Goal: Task Accomplishment & Management: Complete application form

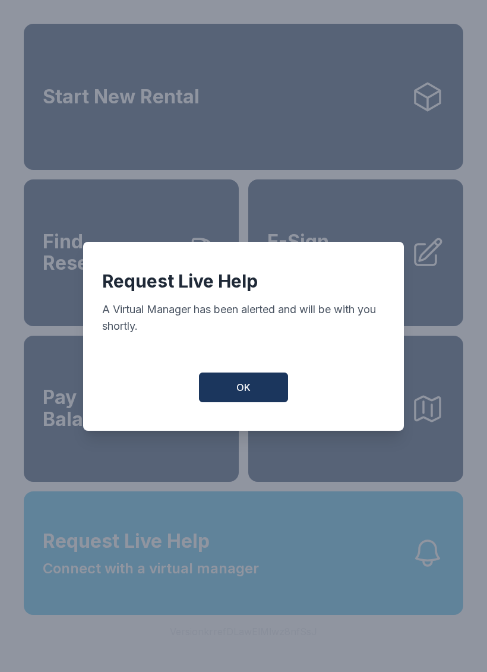
scroll to position [14, 0]
click at [237, 394] on span "OK" at bounding box center [243, 387] width 14 height 14
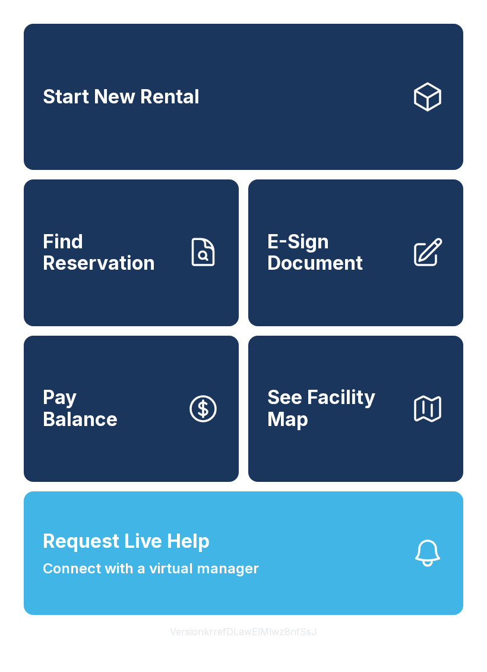
click at [336, 235] on span "E-Sign Document" at bounding box center [334, 252] width 134 height 43
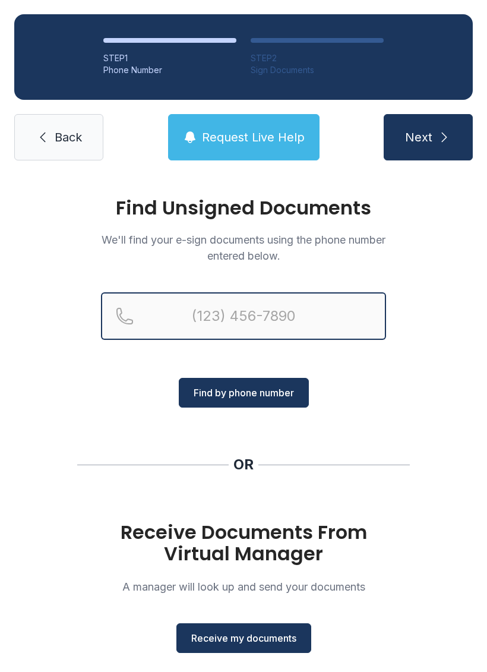
click at [228, 311] on input "Reservation phone number" at bounding box center [243, 316] width 285 height 48
type input "("
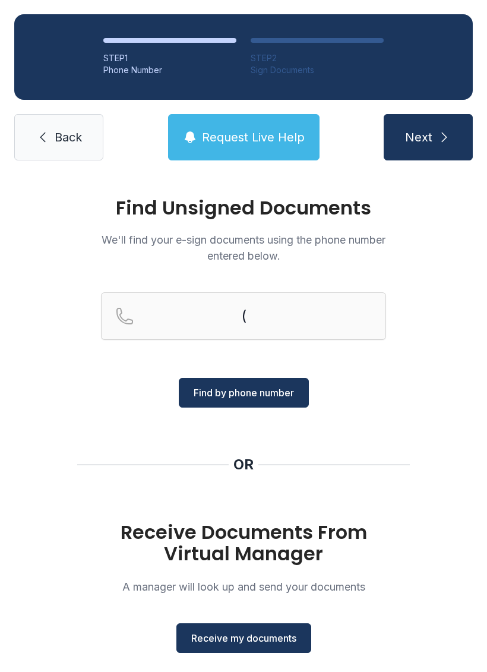
click at [454, 235] on div "Find Unsigned Documents We'll find your e-sign documents using the phone number…" at bounding box center [243, 437] width 487 height 525
click at [248, 639] on span "Receive my documents" at bounding box center [243, 638] width 105 height 14
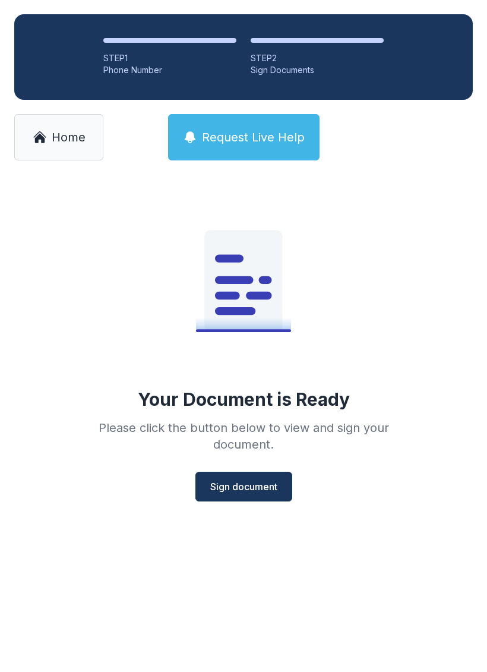
click at [247, 483] on span "Sign document" at bounding box center [243, 486] width 67 height 14
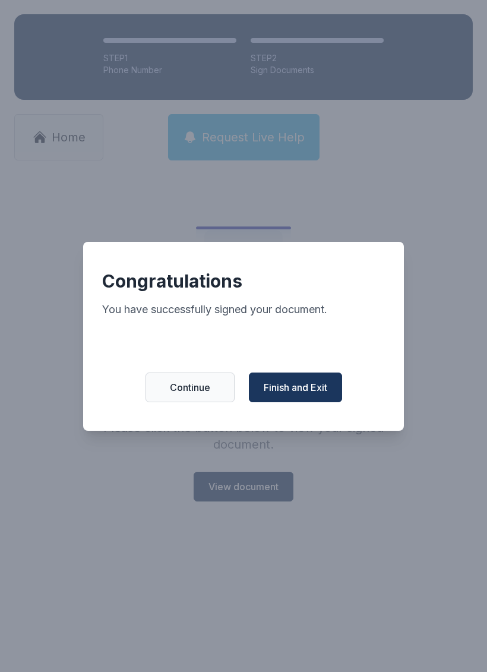
click at [306, 393] on span "Finish and Exit" at bounding box center [296, 387] width 64 height 14
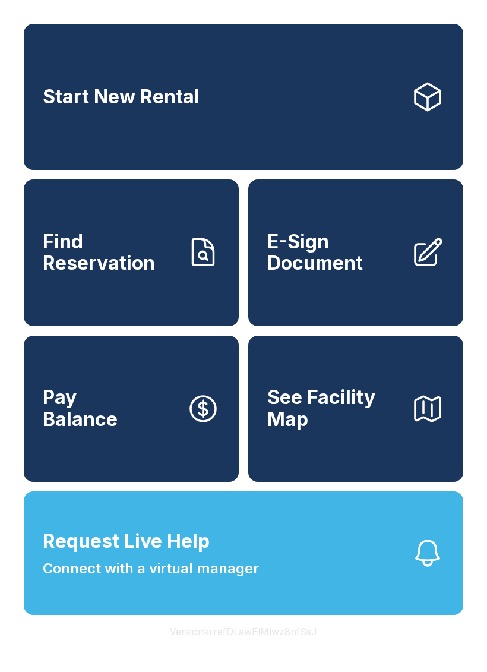
click at [338, 274] on span "E-Sign Document" at bounding box center [334, 252] width 134 height 43
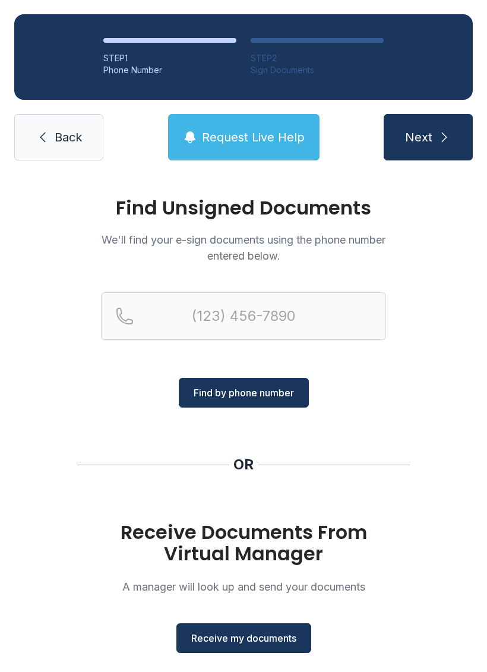
click at [259, 634] on span "Receive my documents" at bounding box center [243, 638] width 105 height 14
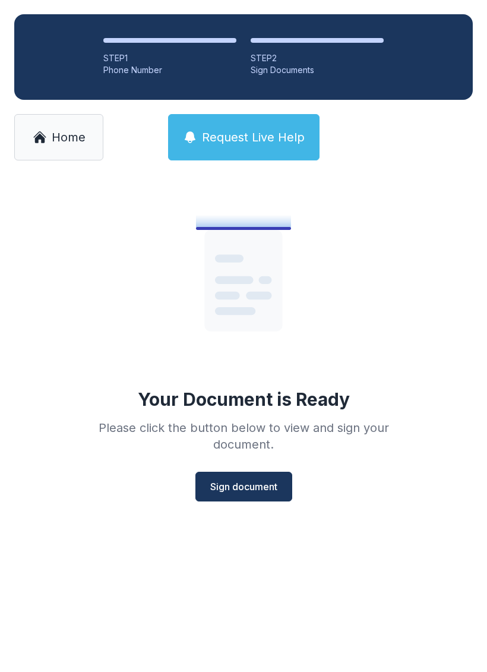
click at [250, 487] on span "Sign document" at bounding box center [243, 486] width 67 height 14
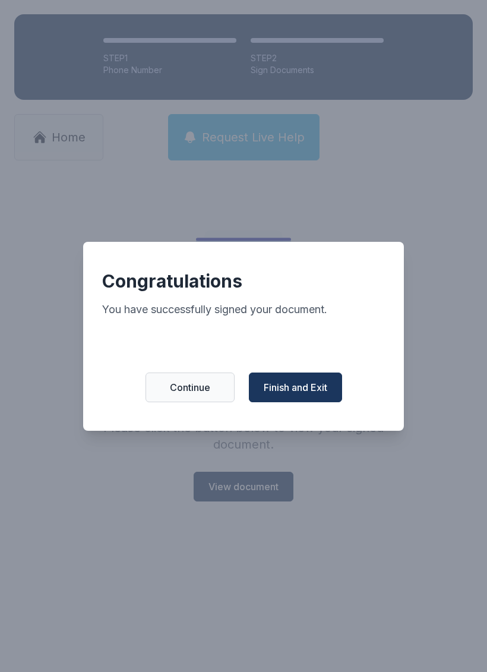
click at [311, 394] on span "Finish and Exit" at bounding box center [296, 387] width 64 height 14
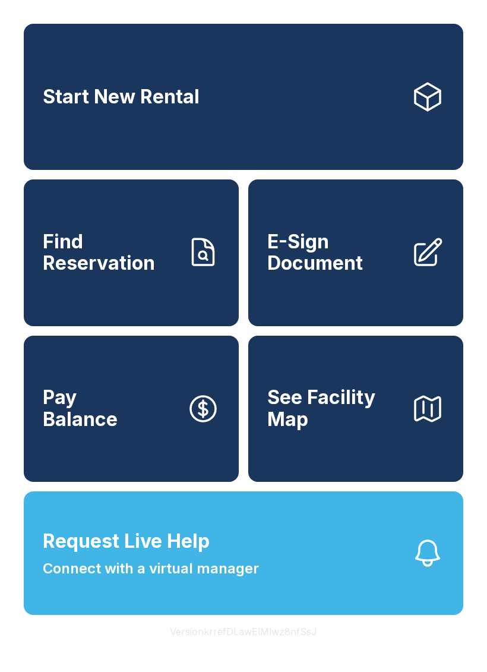
click at [349, 271] on span "E-Sign Document" at bounding box center [334, 252] width 134 height 43
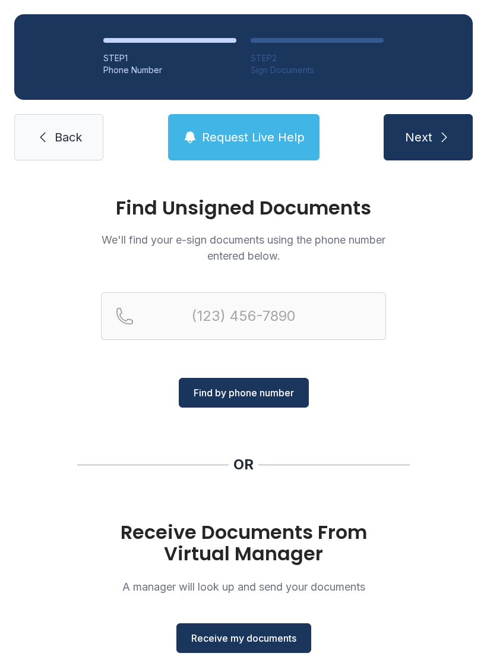
click at [252, 634] on span "Receive my documents" at bounding box center [243, 638] width 105 height 14
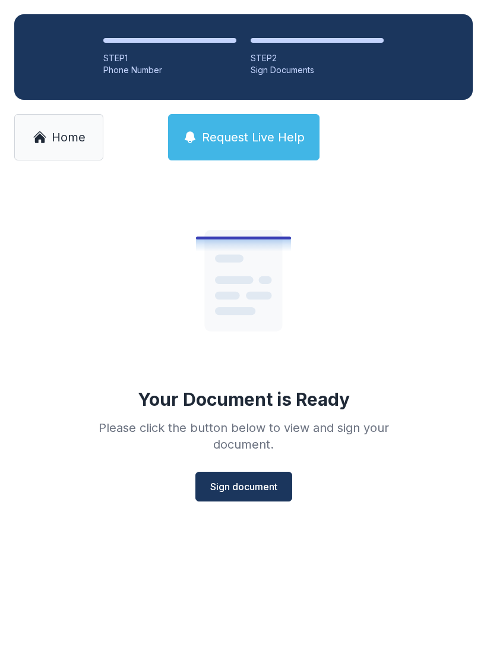
click at [255, 472] on button "Sign document" at bounding box center [243, 486] width 97 height 30
